Goal: Task Accomplishment & Management: Manage account settings

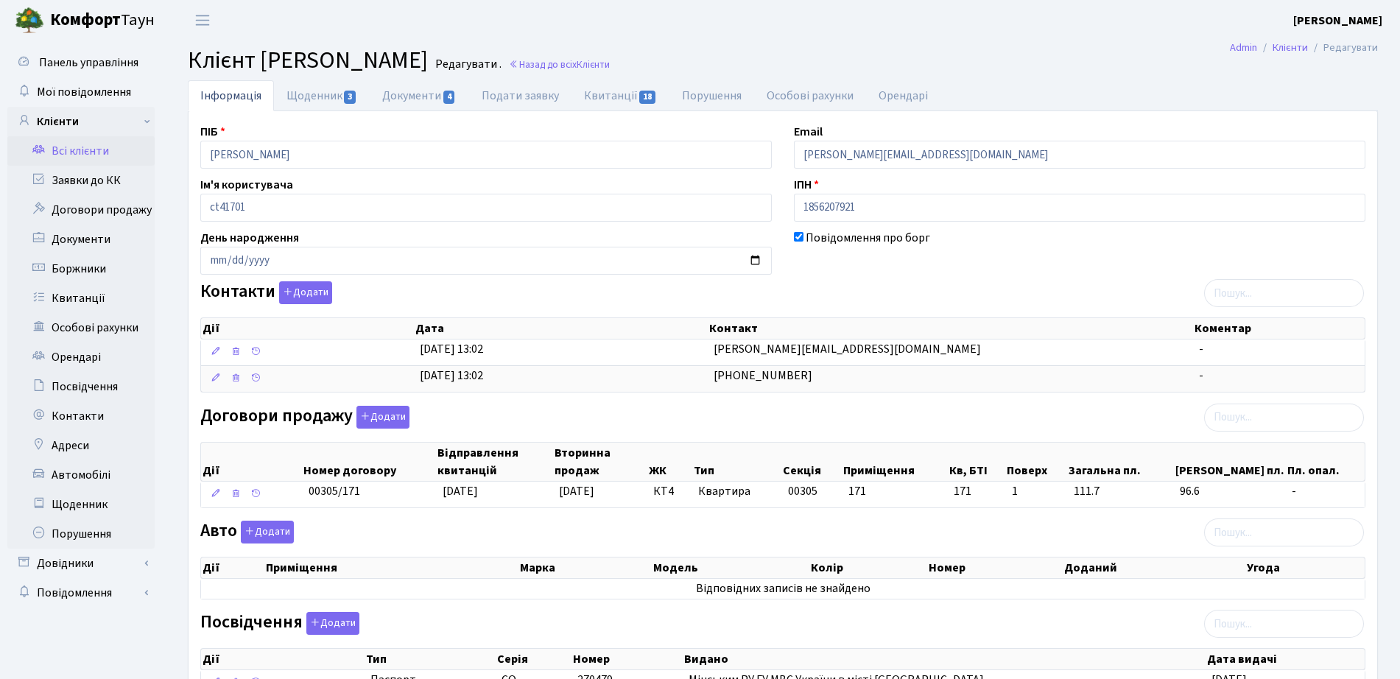
click at [94, 145] on link "Всі клієнти" at bounding box center [80, 150] width 147 height 29
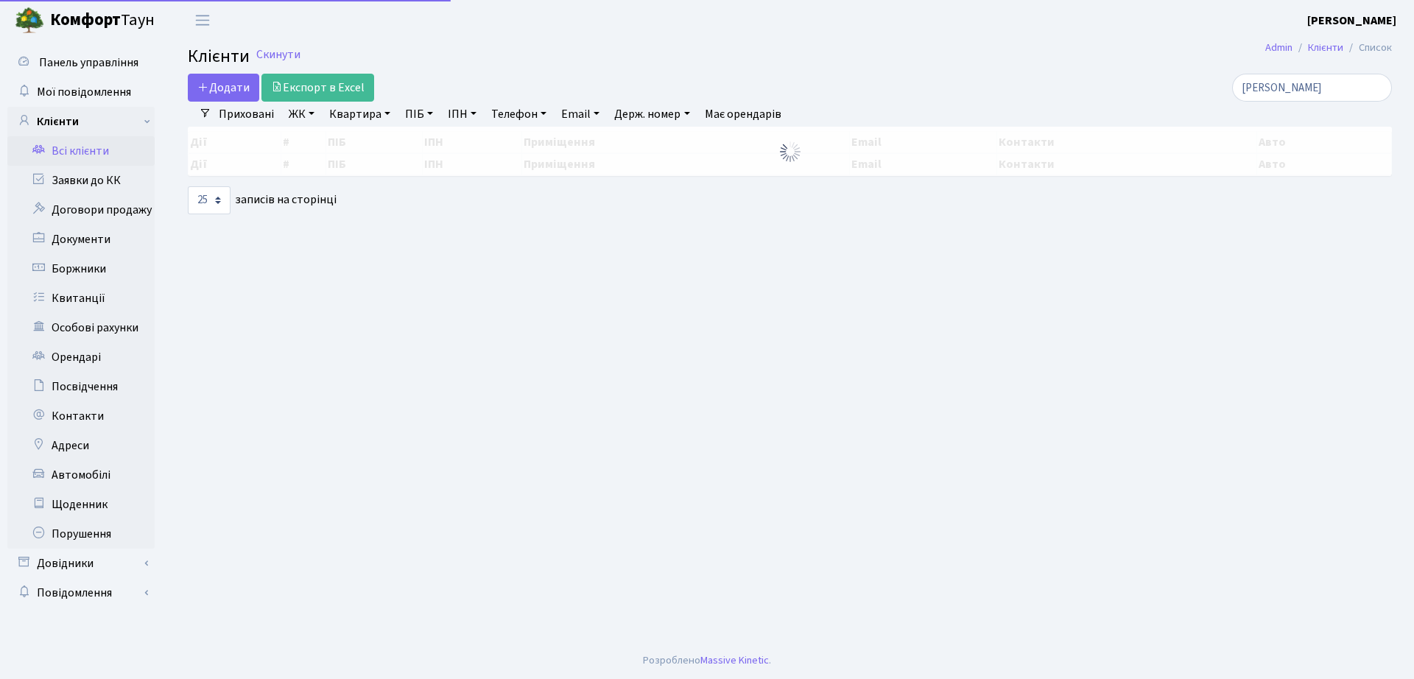
select select "25"
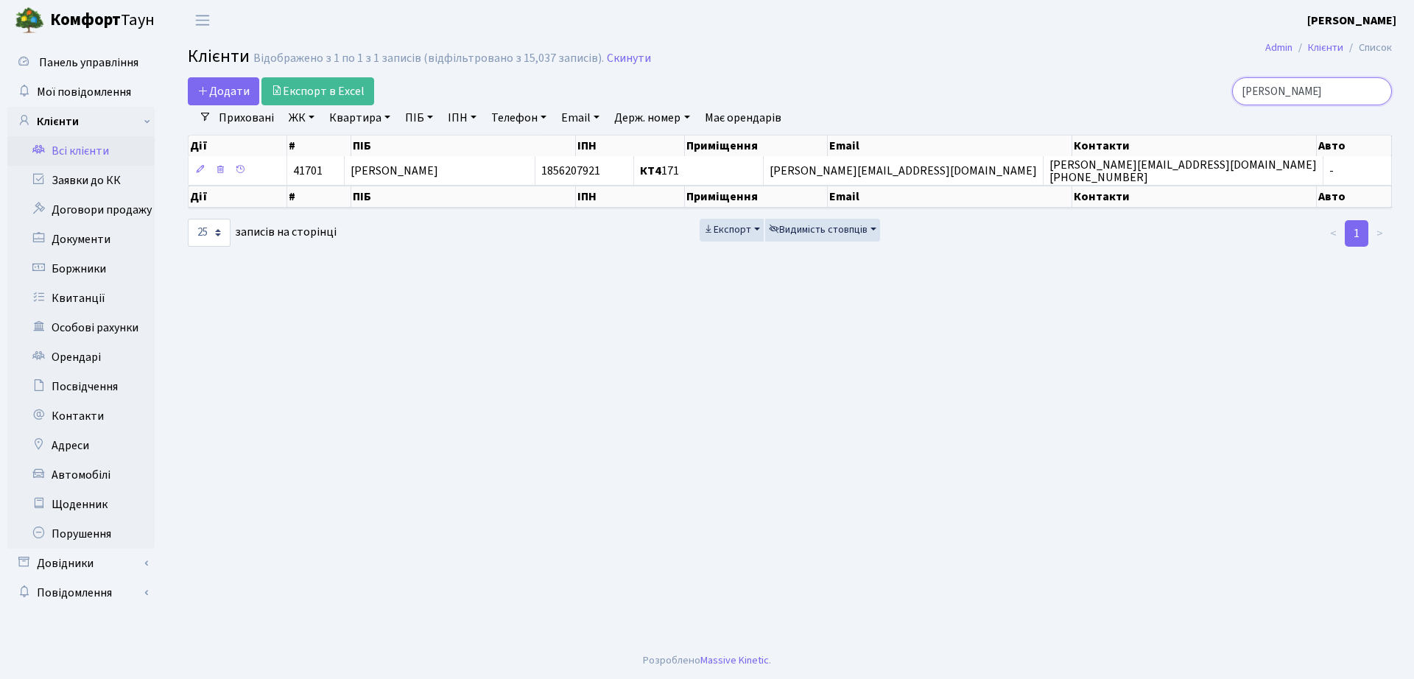
drag, startPoint x: 1323, startPoint y: 87, endPoint x: 957, endPoint y: 34, distance: 370.6
click at [957, 34] on body "Комфорт Таун Бондаренко Ю. Е. Мій обліковий запис Вийти Панель управління Мої п…" at bounding box center [707, 339] width 1414 height 679
type input "у"
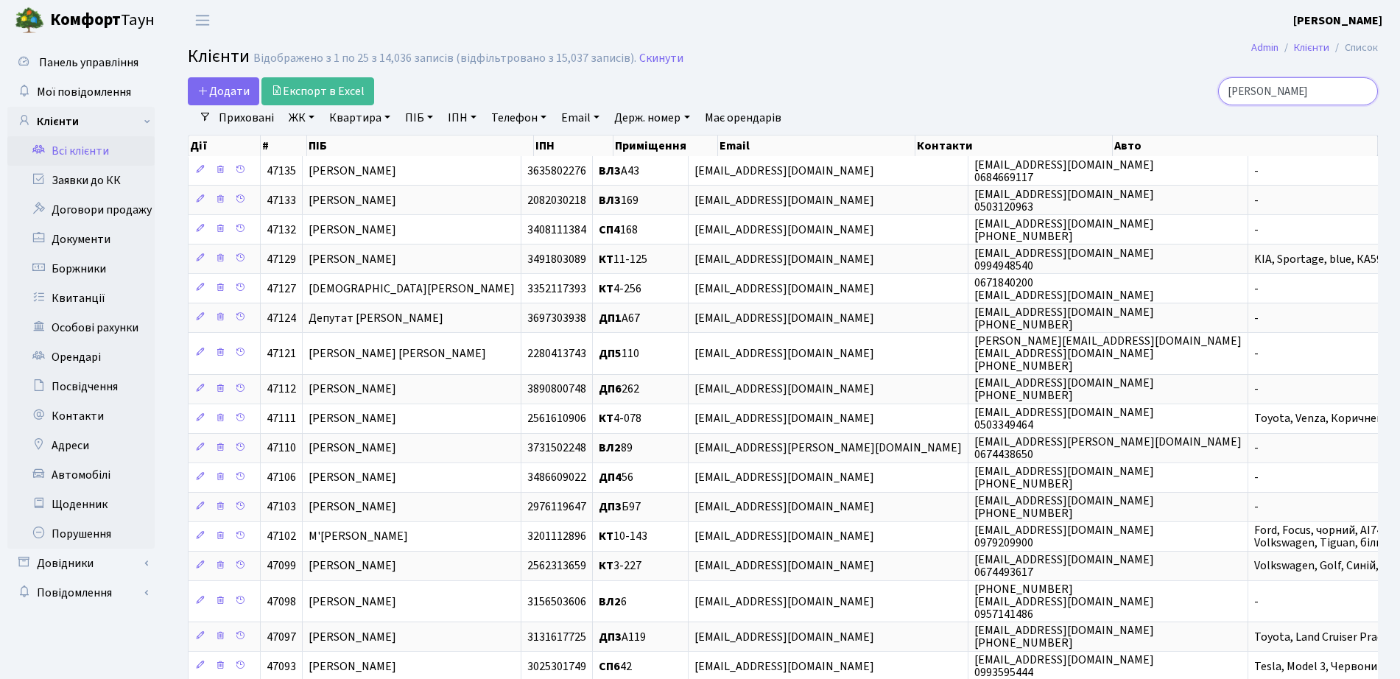
type input "царик"
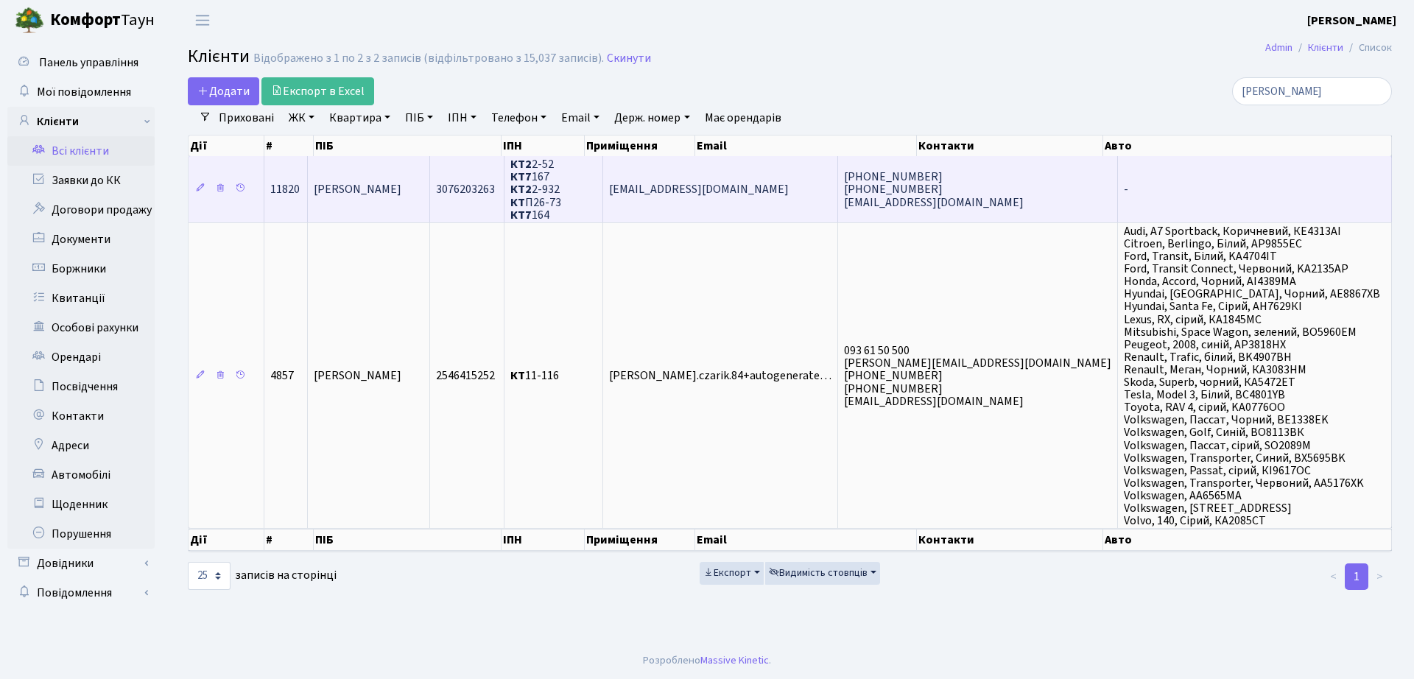
click at [695, 203] on td "kateryna.tsaryk@gmail.com" at bounding box center [720, 189] width 235 height 66
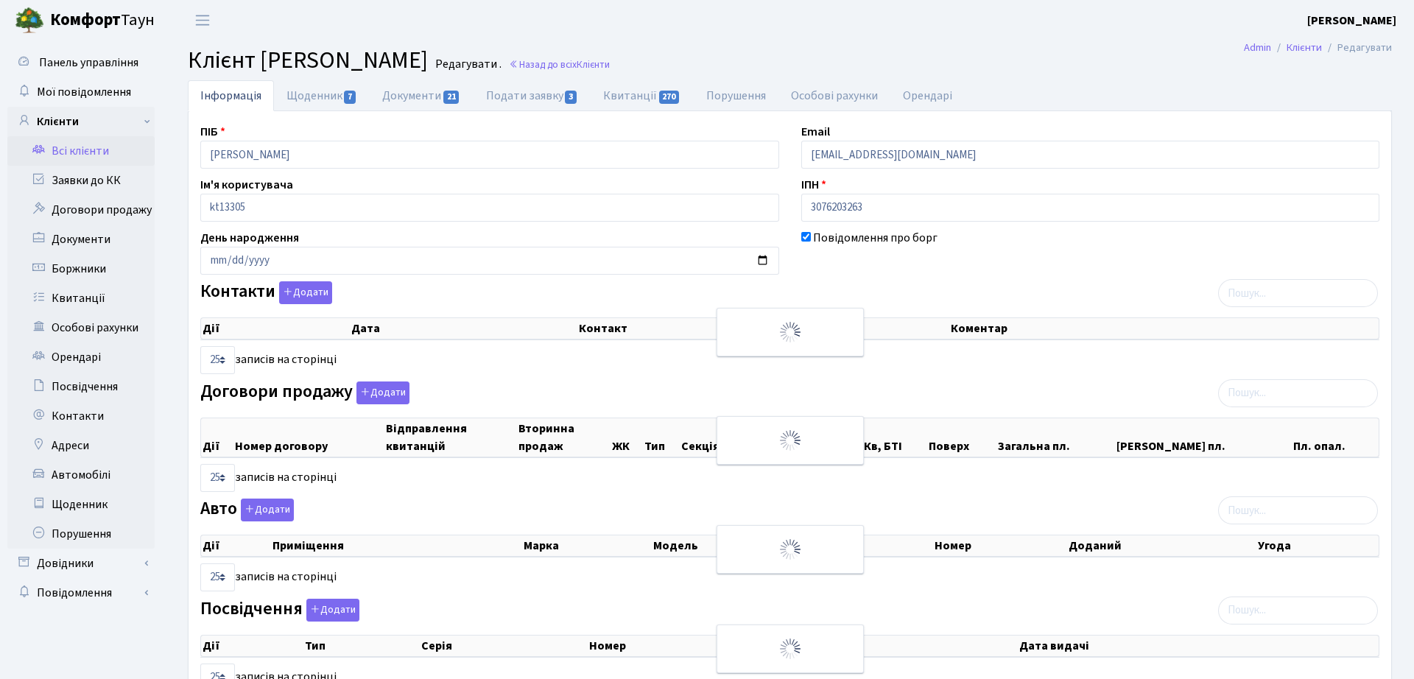
select select "25"
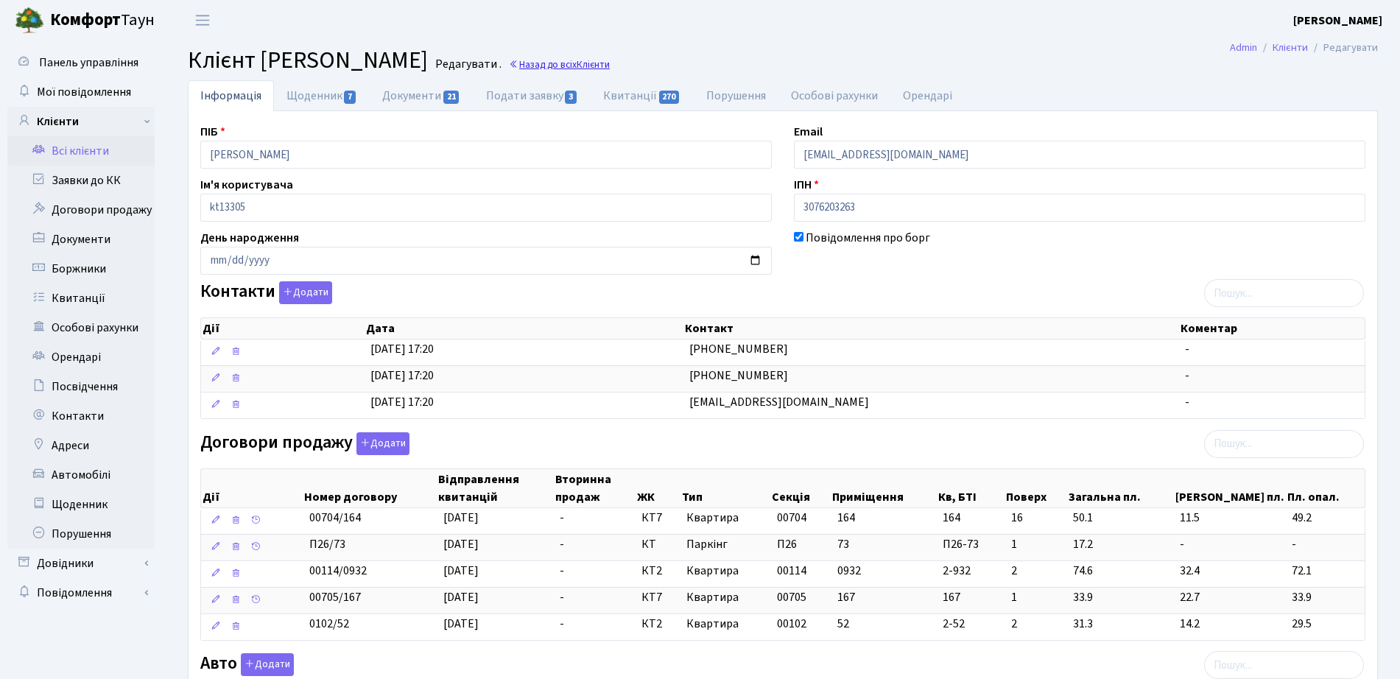
click at [610, 57] on span "Клієнти" at bounding box center [593, 64] width 33 height 14
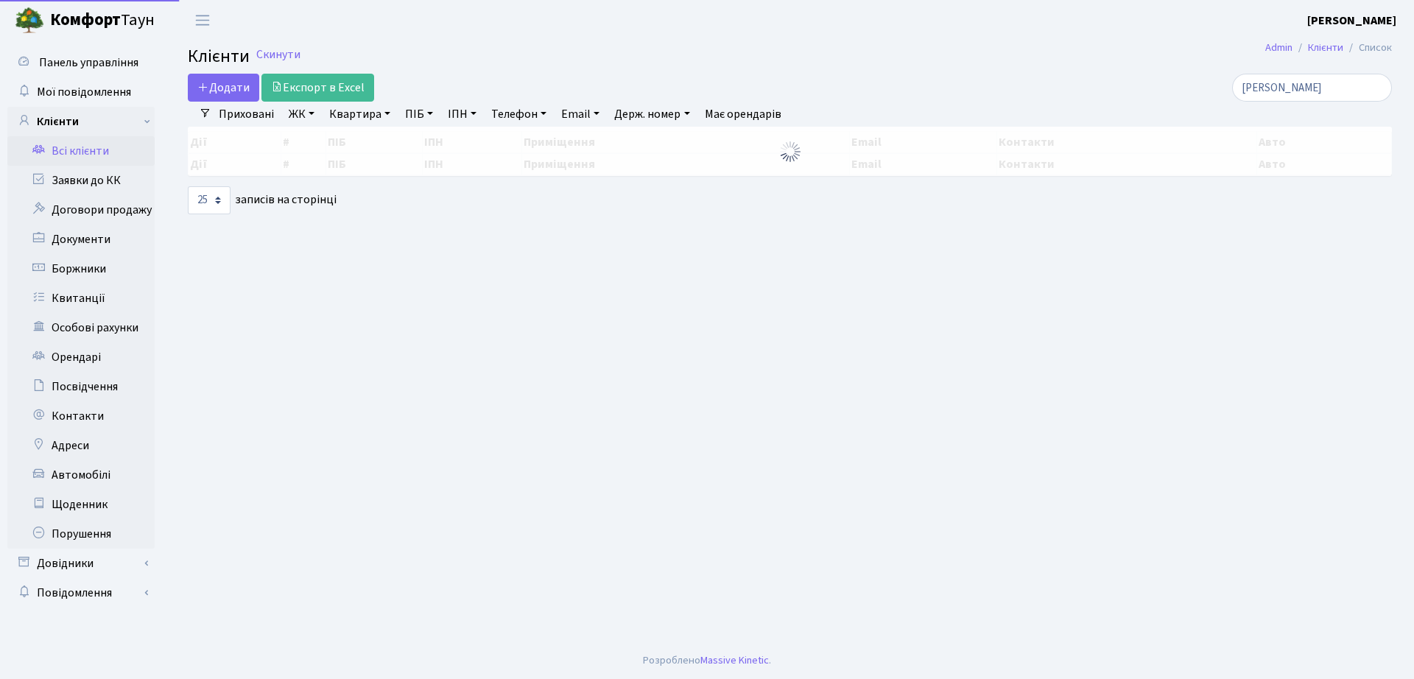
select select "25"
drag, startPoint x: 1313, startPoint y: 99, endPoint x: 1104, endPoint y: 87, distance: 209.5
click at [1114, 91] on div "царик" at bounding box center [1198, 88] width 387 height 28
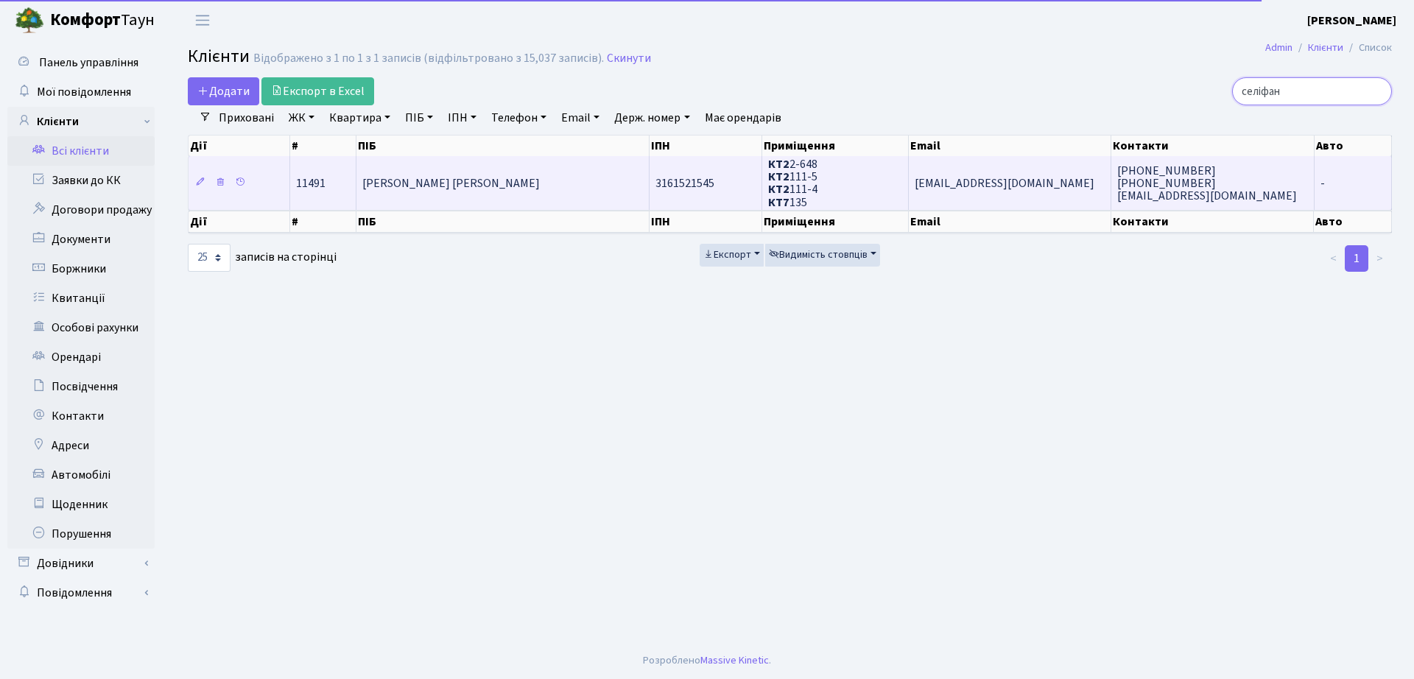
type input "селіфан"
click at [376, 186] on span "Селіфанова Ганна Олександрівна" at bounding box center [450, 183] width 177 height 16
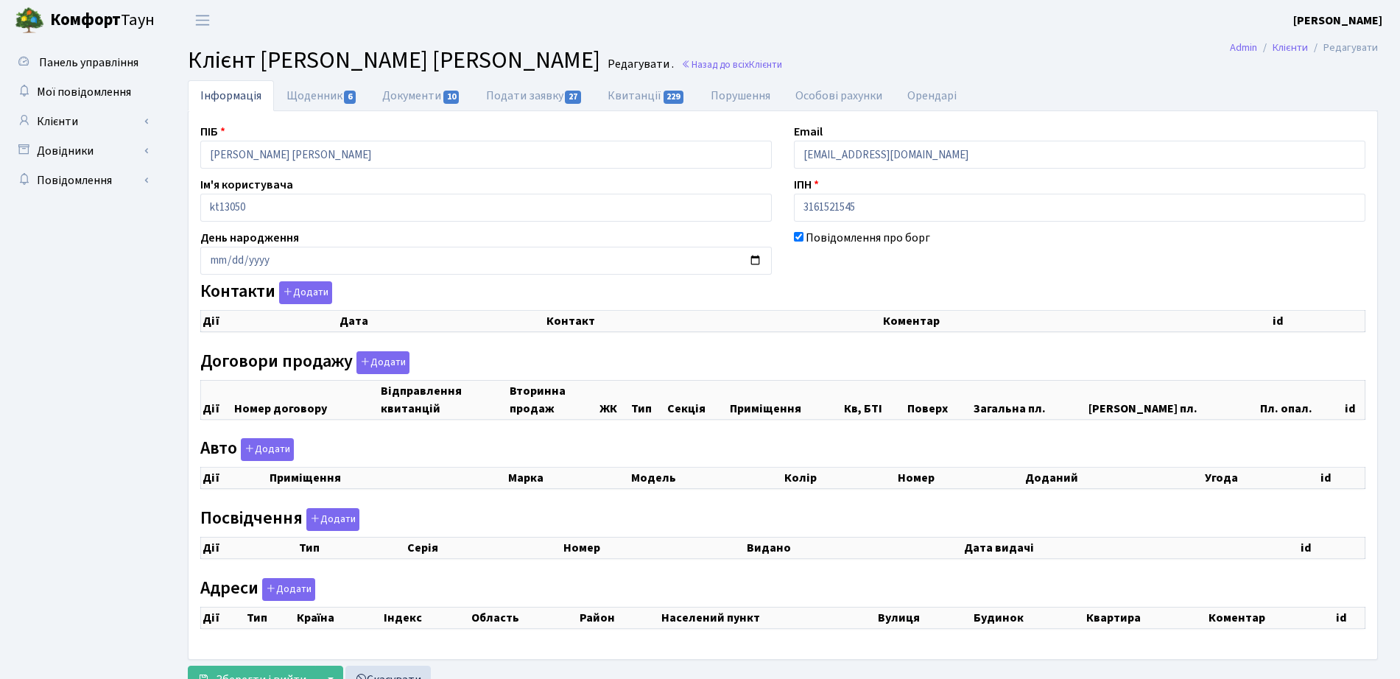
checkbox input "true"
select select "25"
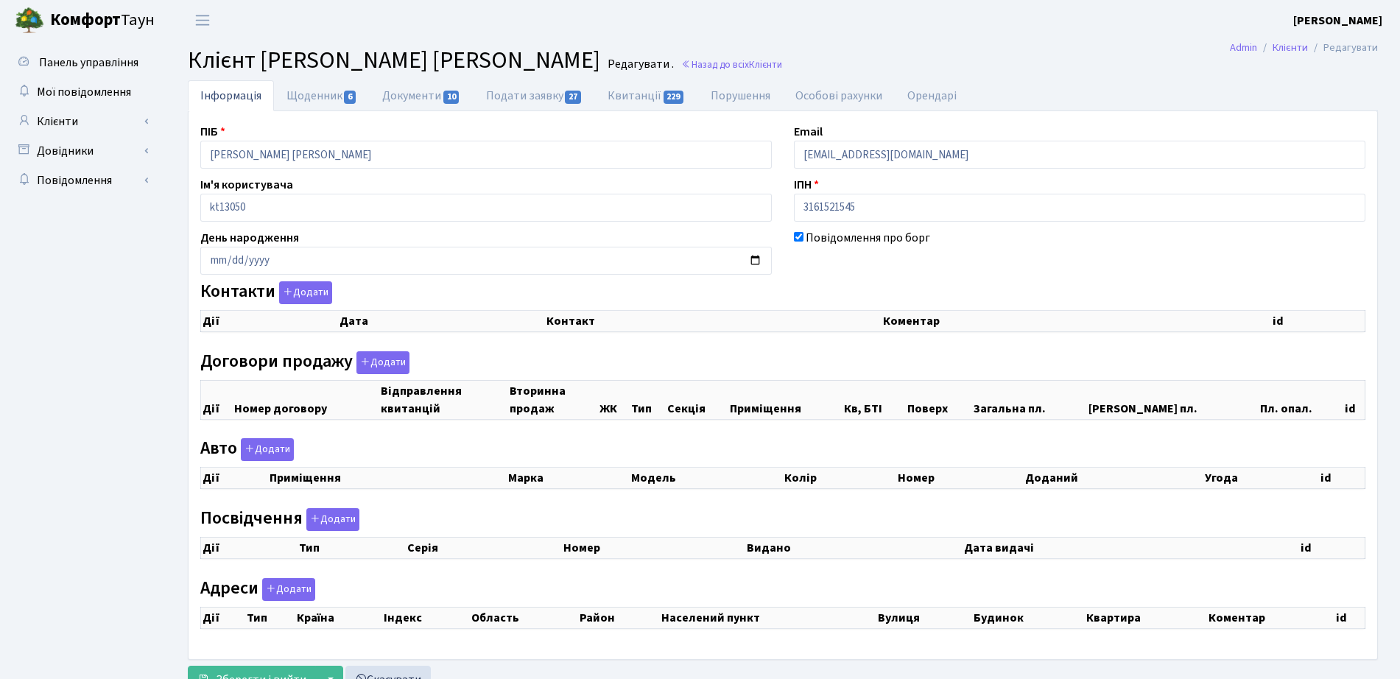
select select "25"
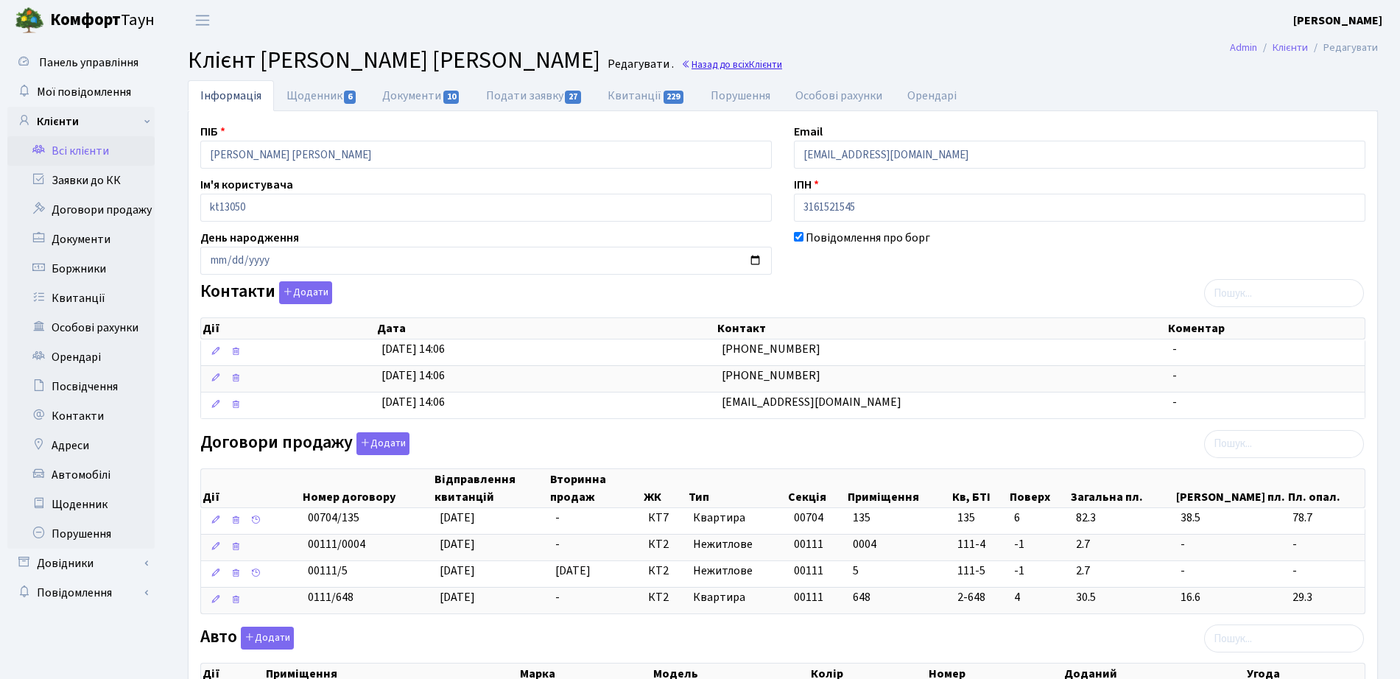
click at [752, 68] on link "Назад до всіх Клієнти" at bounding box center [731, 64] width 101 height 14
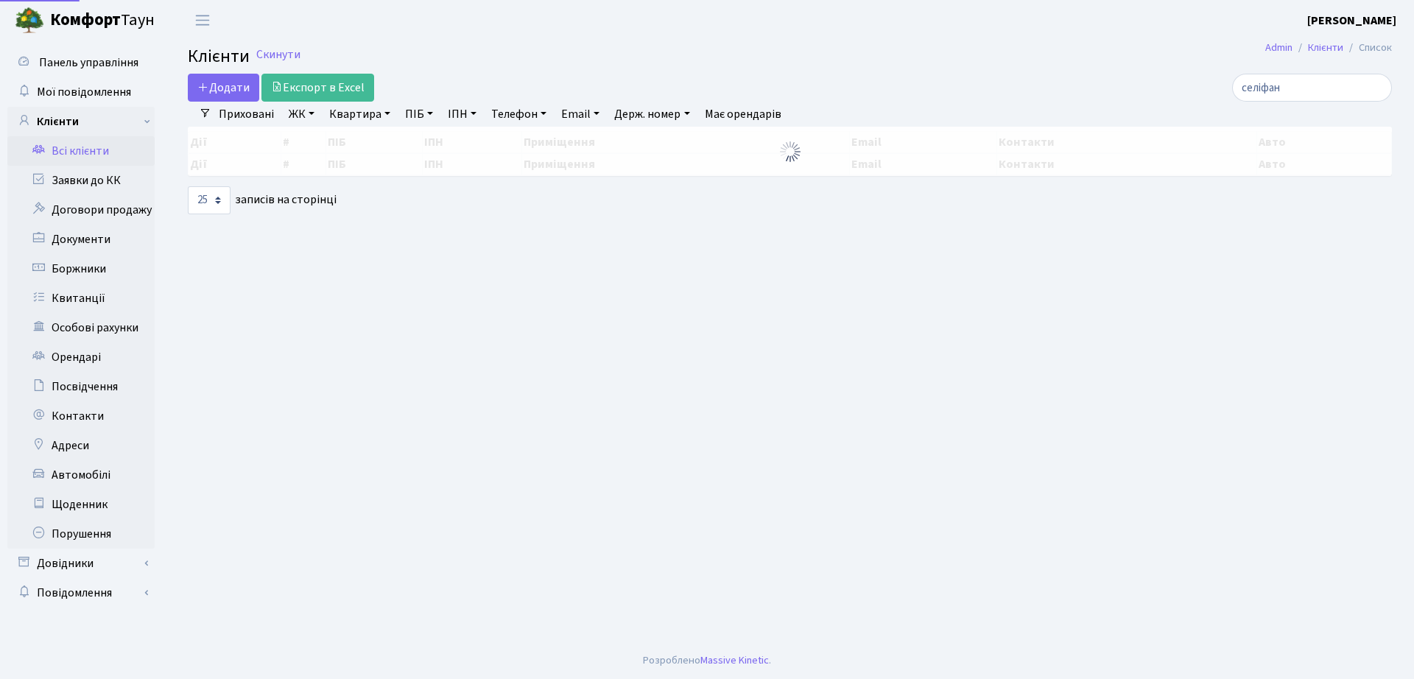
select select "25"
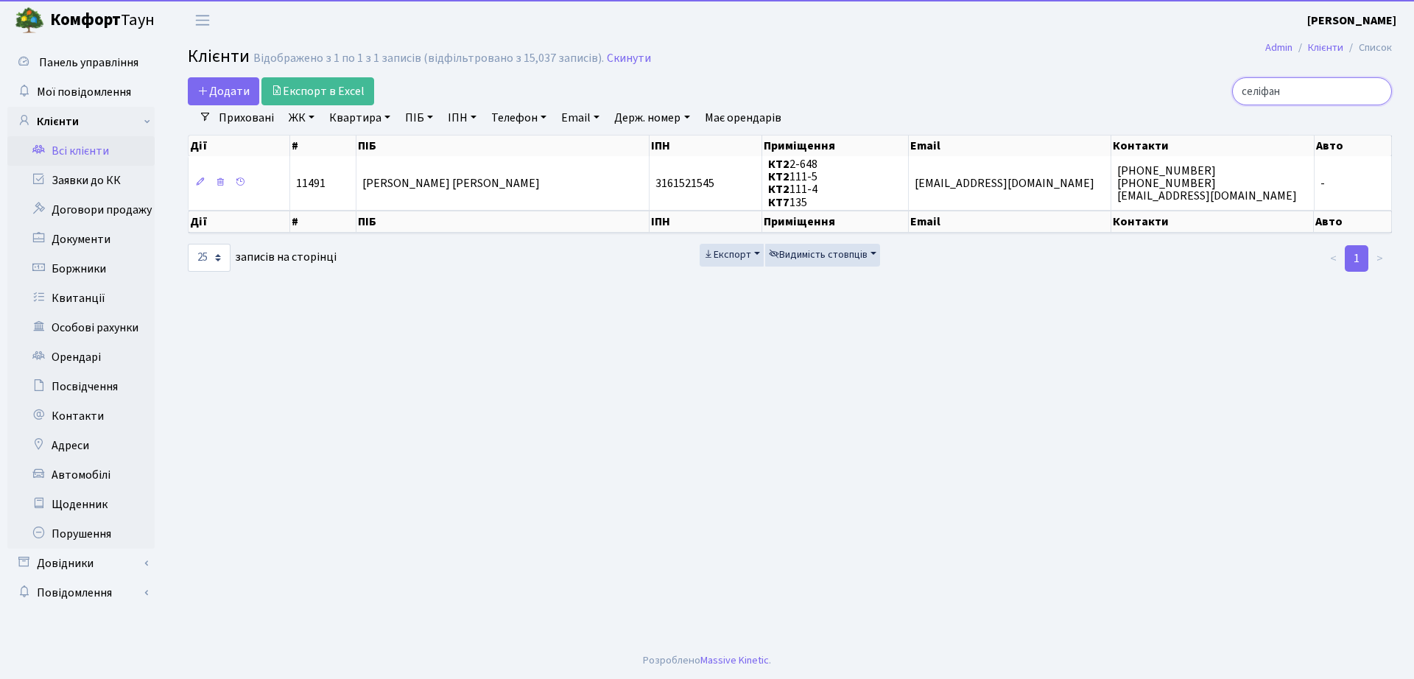
drag, startPoint x: 1305, startPoint y: 103, endPoint x: 1178, endPoint y: 89, distance: 127.4
click at [1178, 89] on div "селіфан" at bounding box center [1198, 91] width 387 height 28
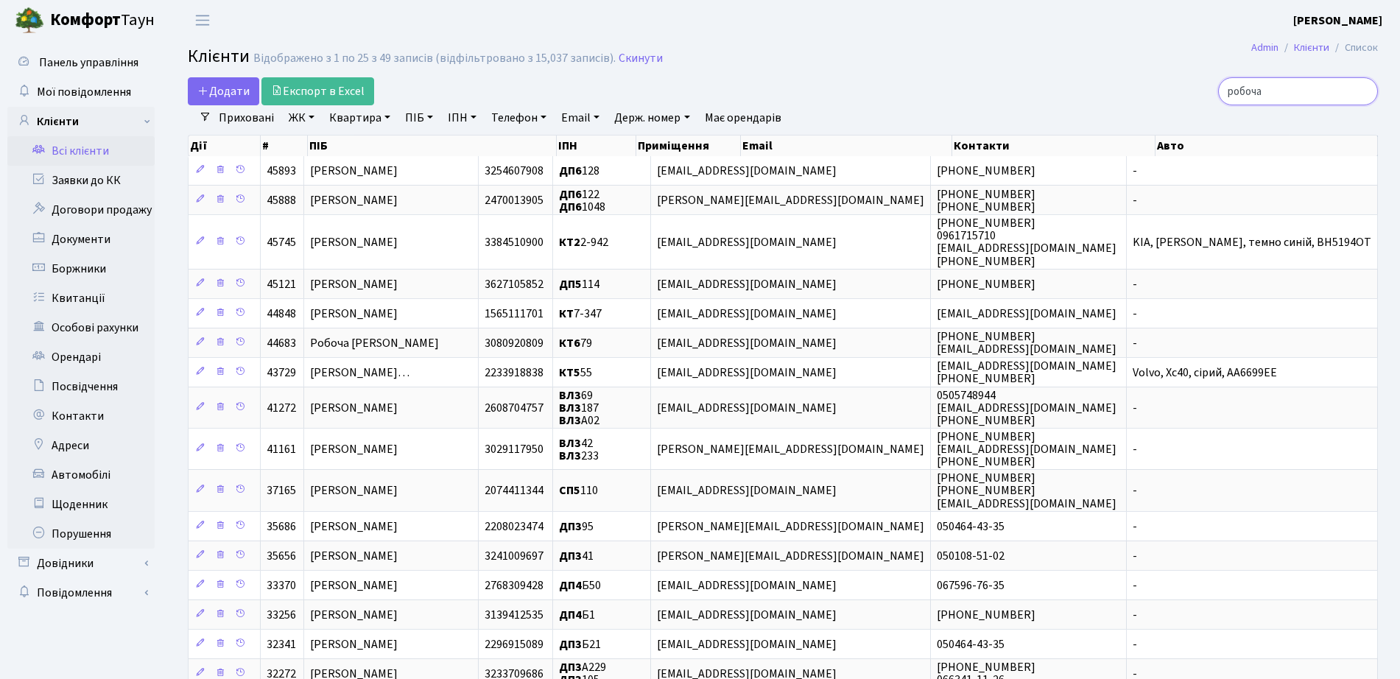
type input "робоча"
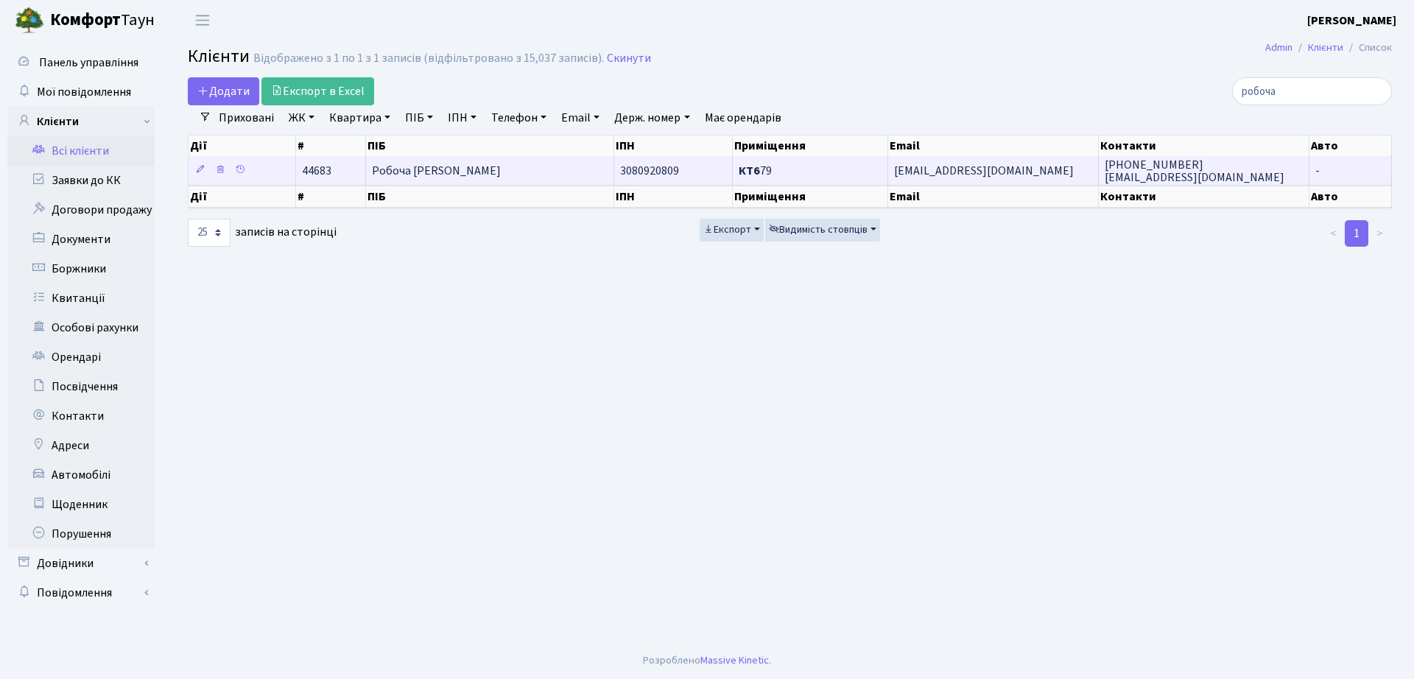
click at [404, 174] on span "Робоча Наталія Семенівна" at bounding box center [436, 171] width 129 height 16
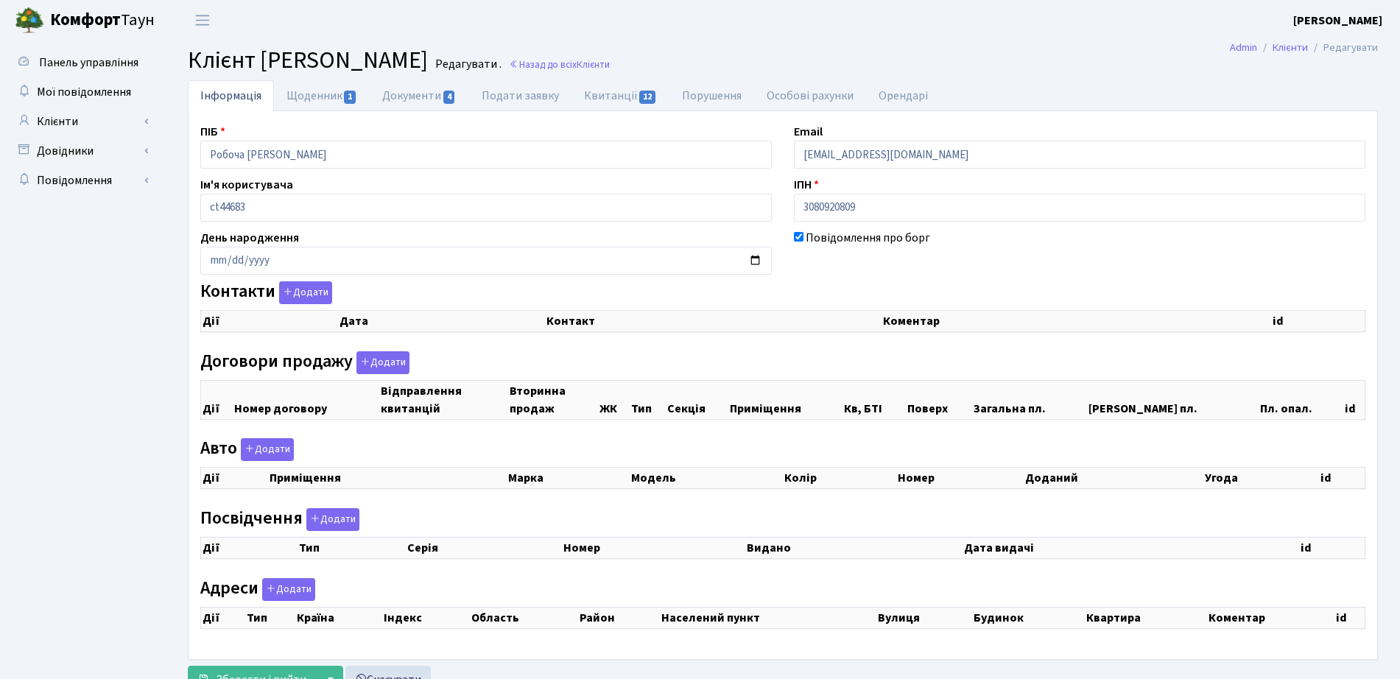
checkbox input "true"
select select "25"
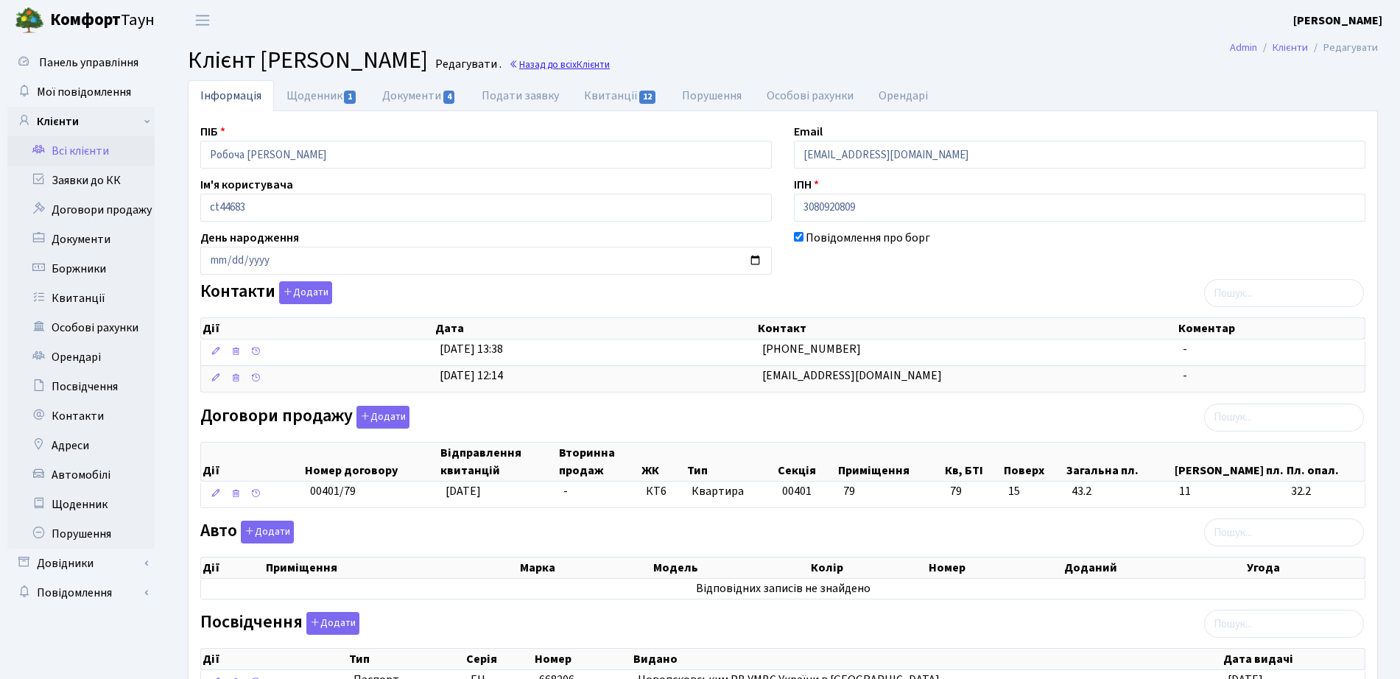
click at [610, 59] on link "Назад до всіх Клієнти" at bounding box center [559, 64] width 101 height 14
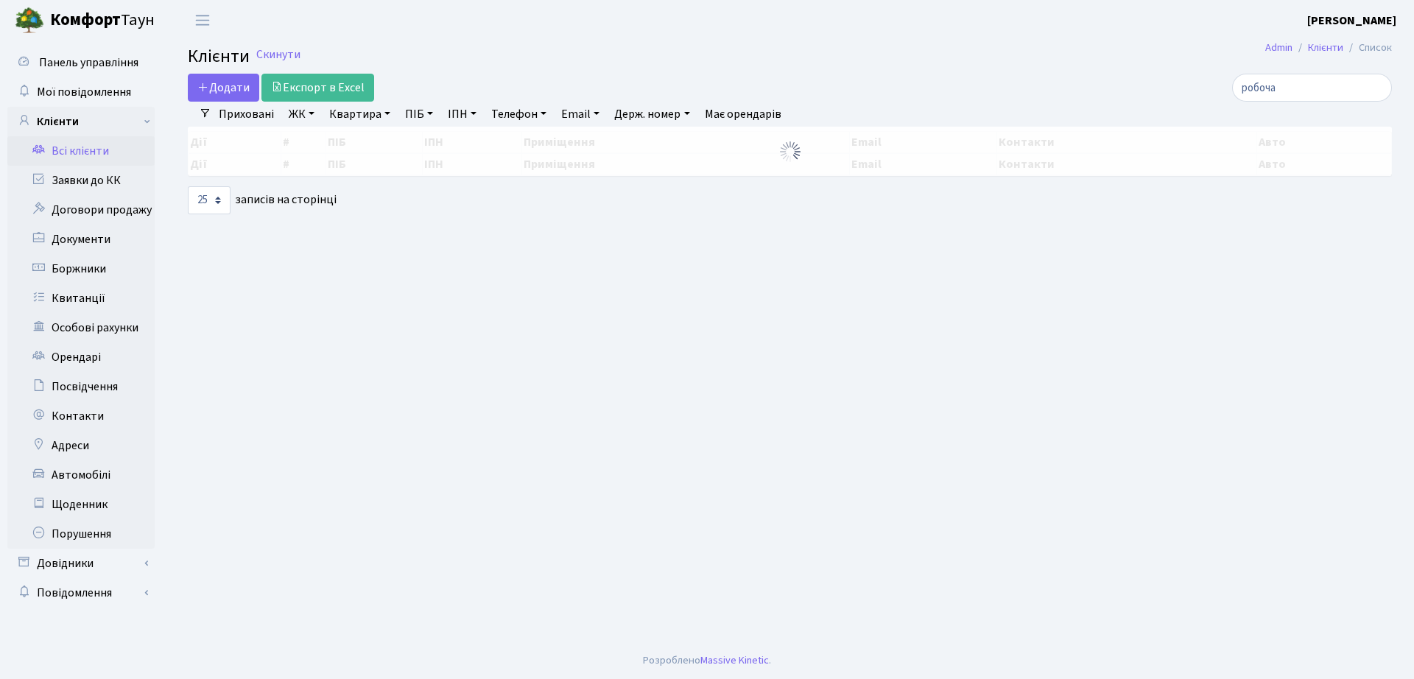
select select "25"
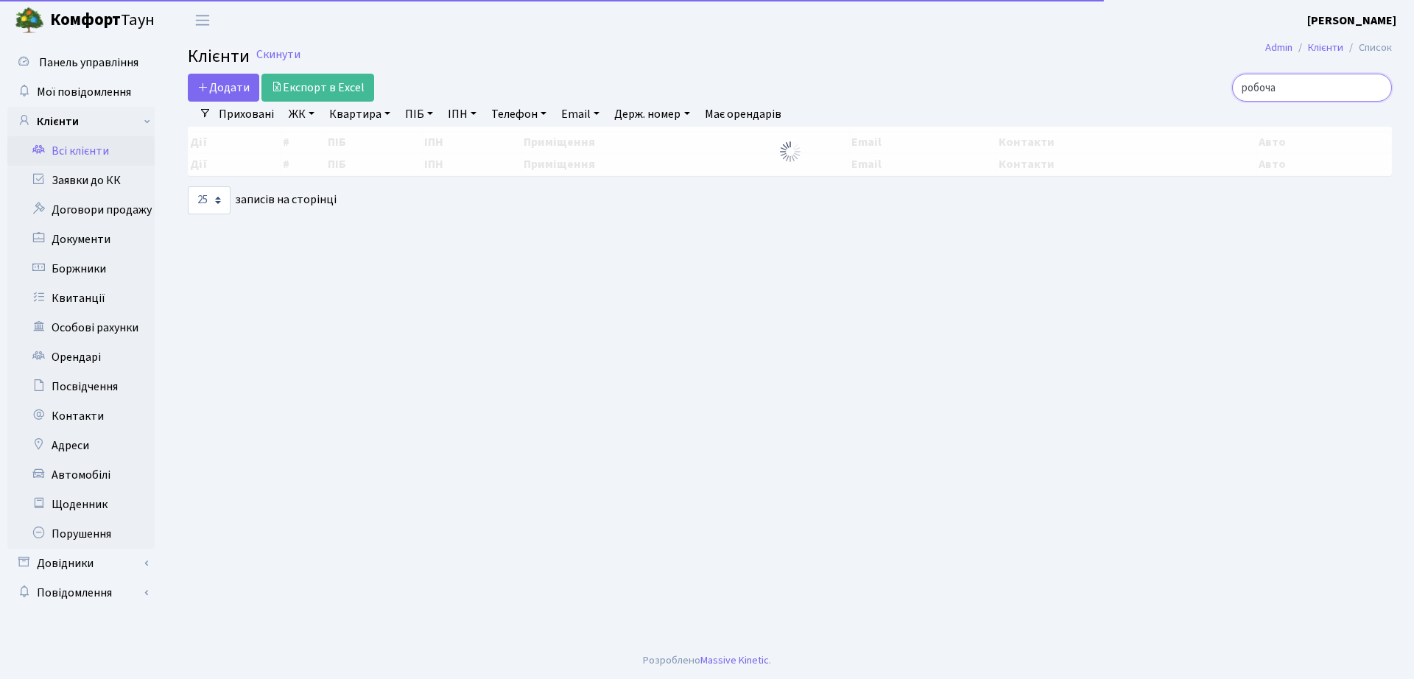
drag, startPoint x: 1321, startPoint y: 88, endPoint x: 1025, endPoint y: 87, distance: 296.1
click at [1025, 87] on div "робоча" at bounding box center [1198, 88] width 387 height 28
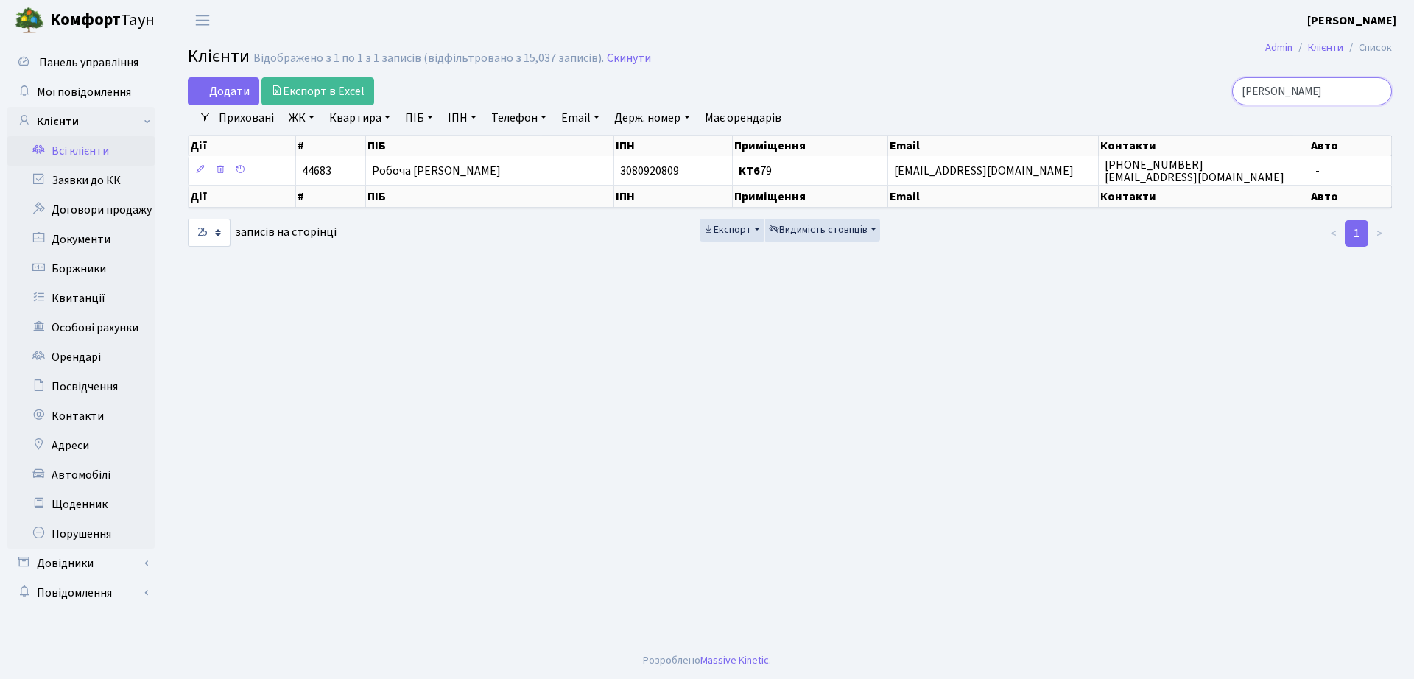
type input "[PERSON_NAME]"
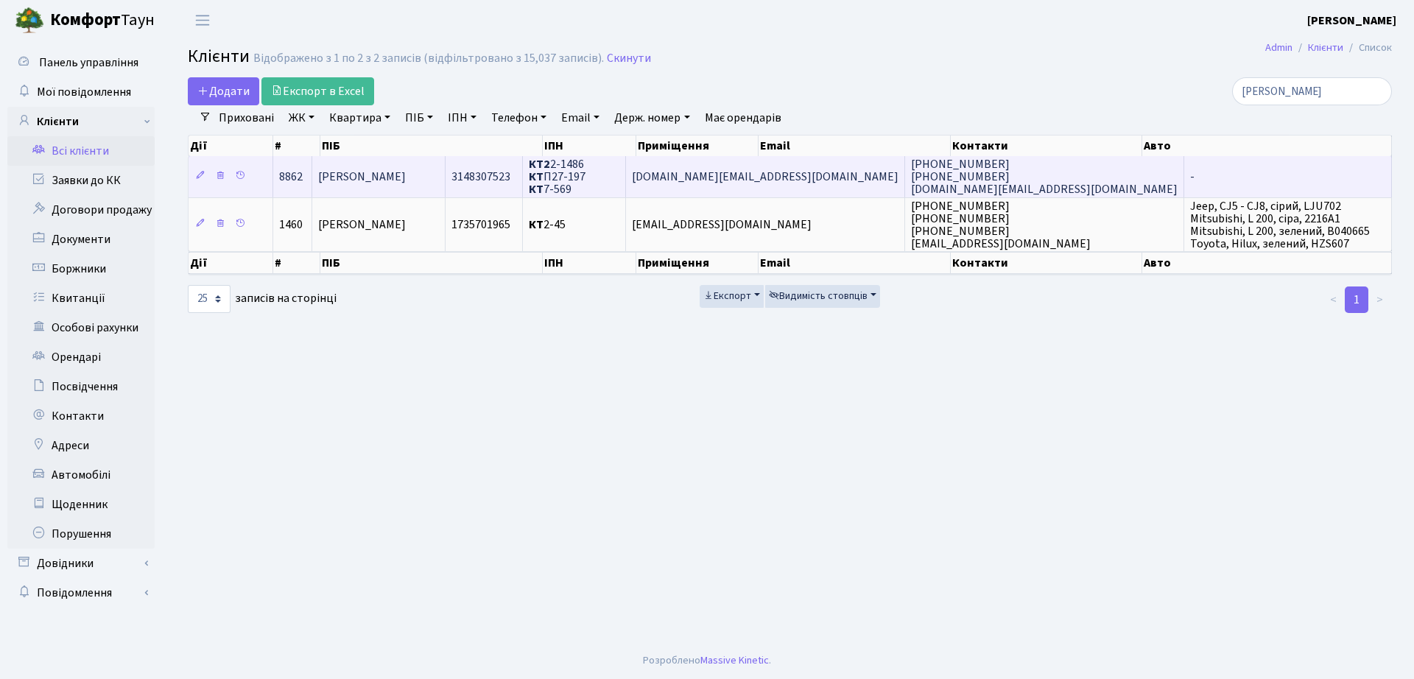
click at [406, 171] on span "[PERSON_NAME]" at bounding box center [362, 177] width 88 height 16
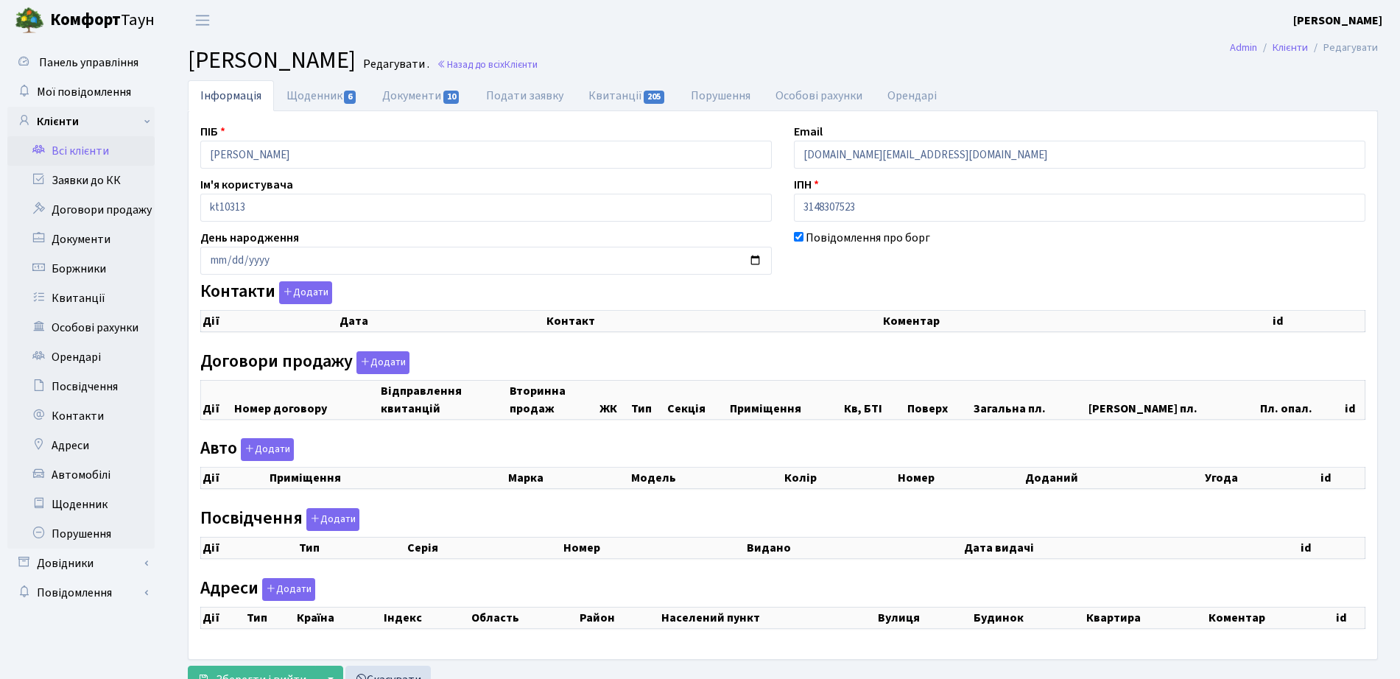
checkbox input "true"
select select "25"
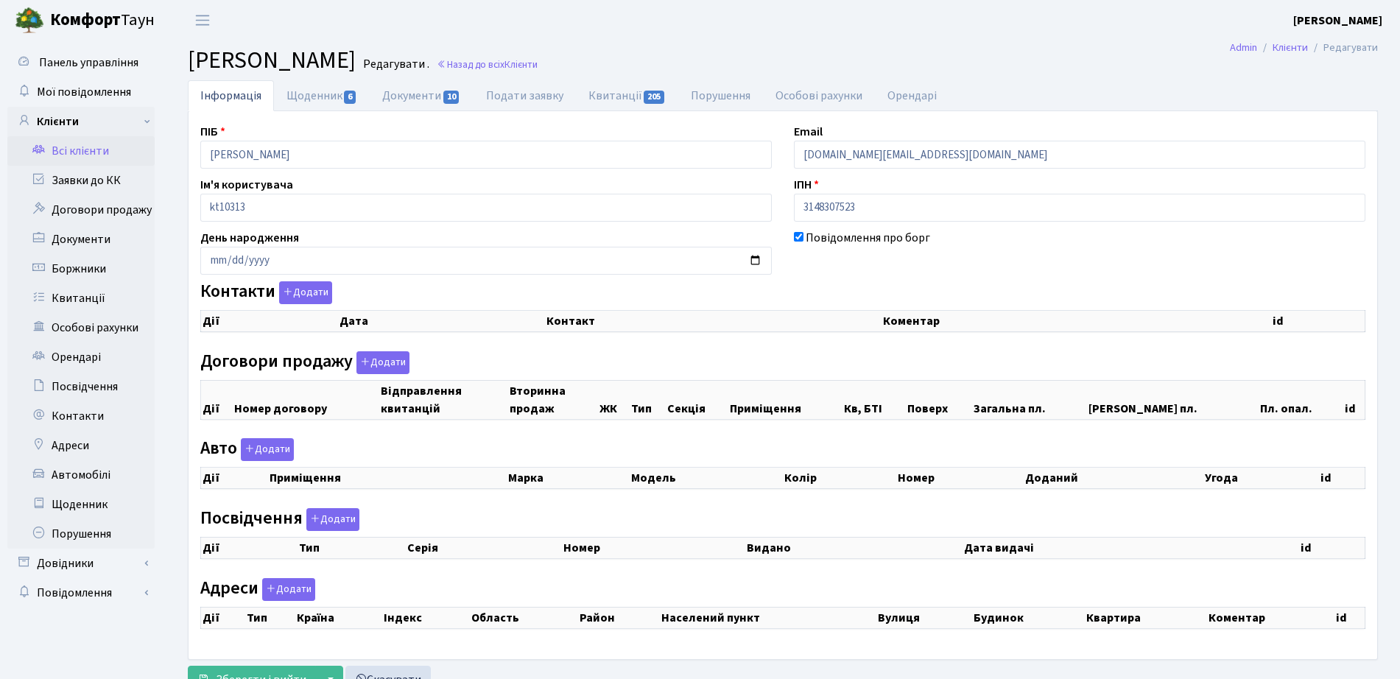
select select "25"
